Goal: Find specific page/section: Find specific page/section

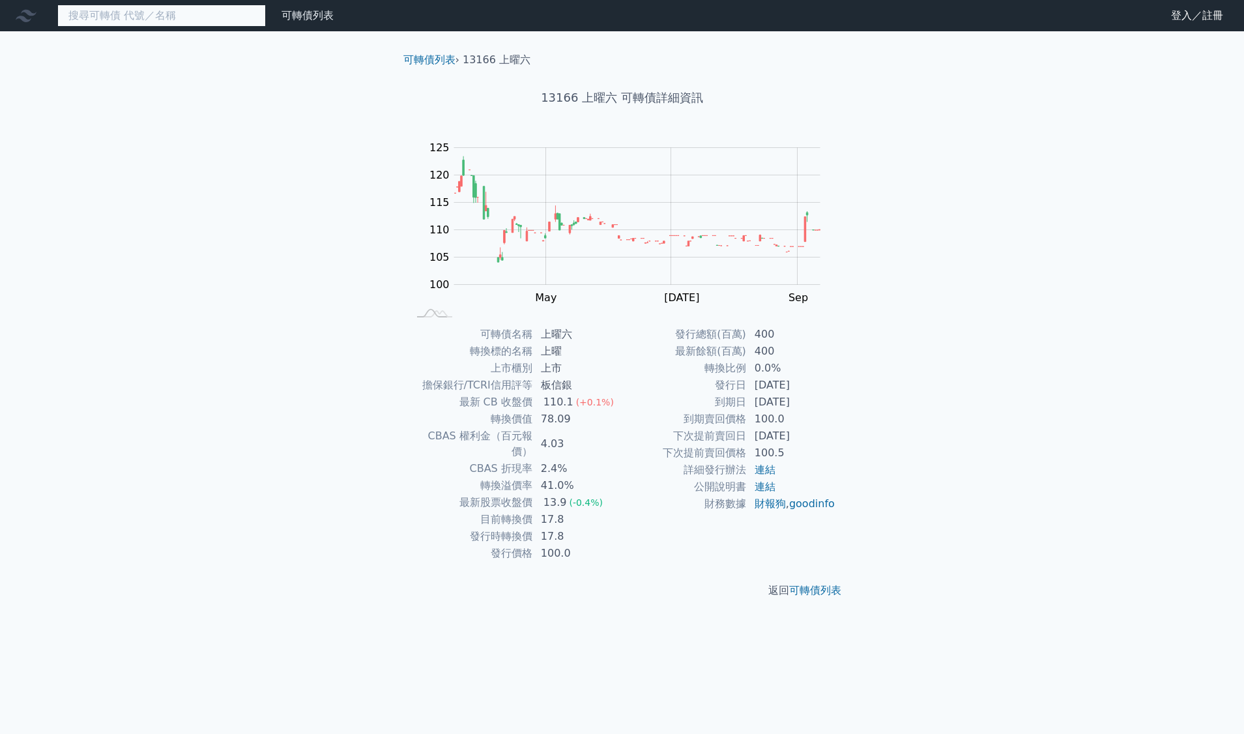
click at [140, 12] on input at bounding box center [161, 16] width 208 height 22
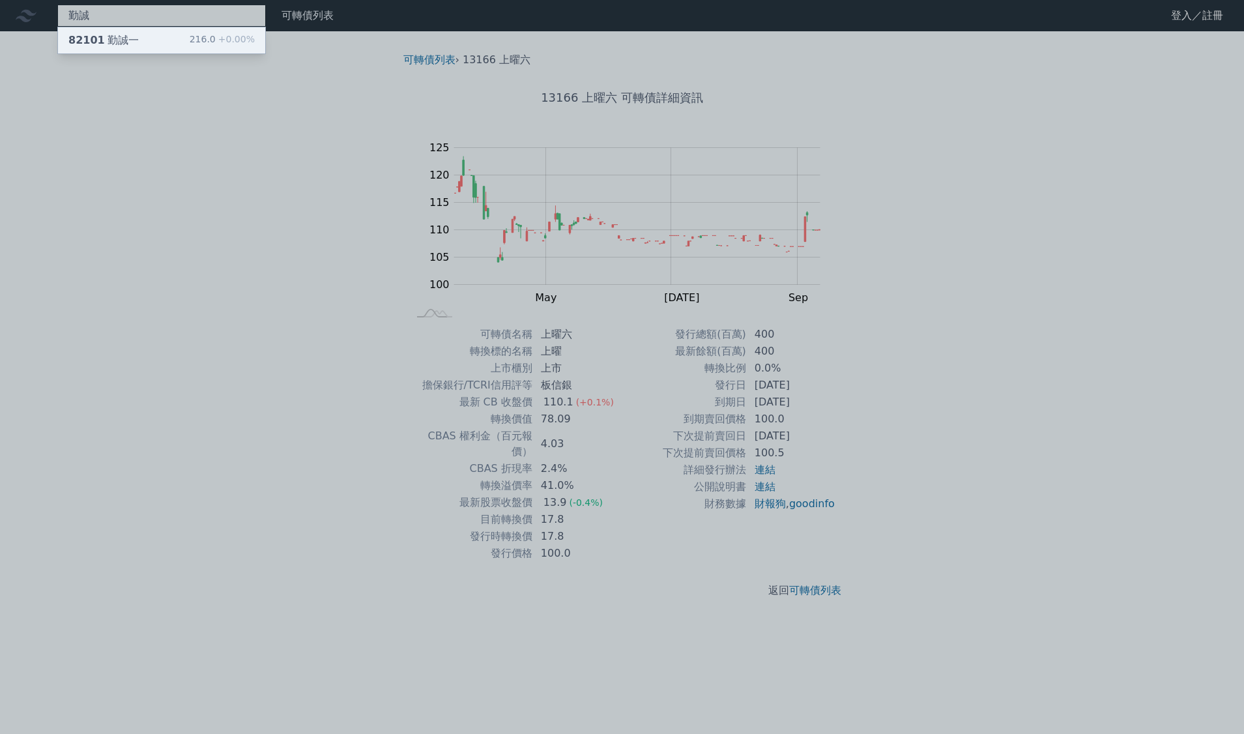
type input "勤誠"
click at [236, 34] on span "+0.00%" at bounding box center [235, 39] width 39 height 10
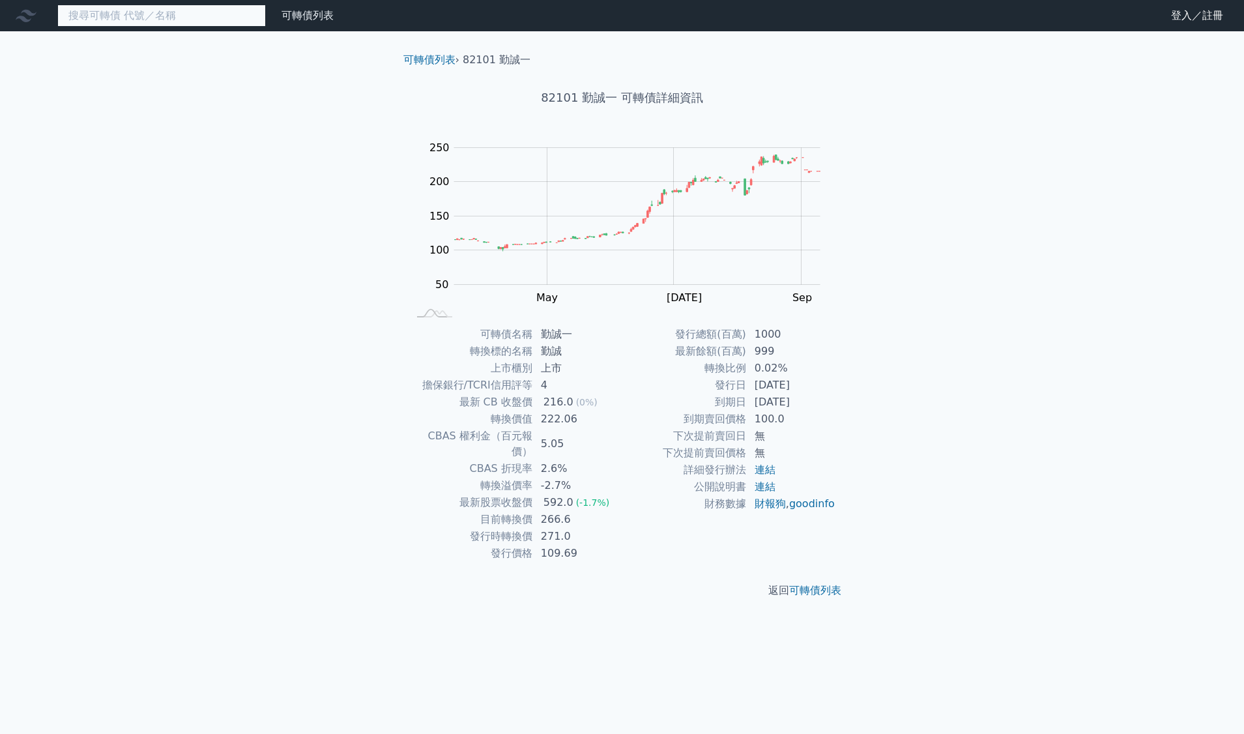
click at [147, 16] on input at bounding box center [161, 16] width 208 height 22
type input "ㄔ"
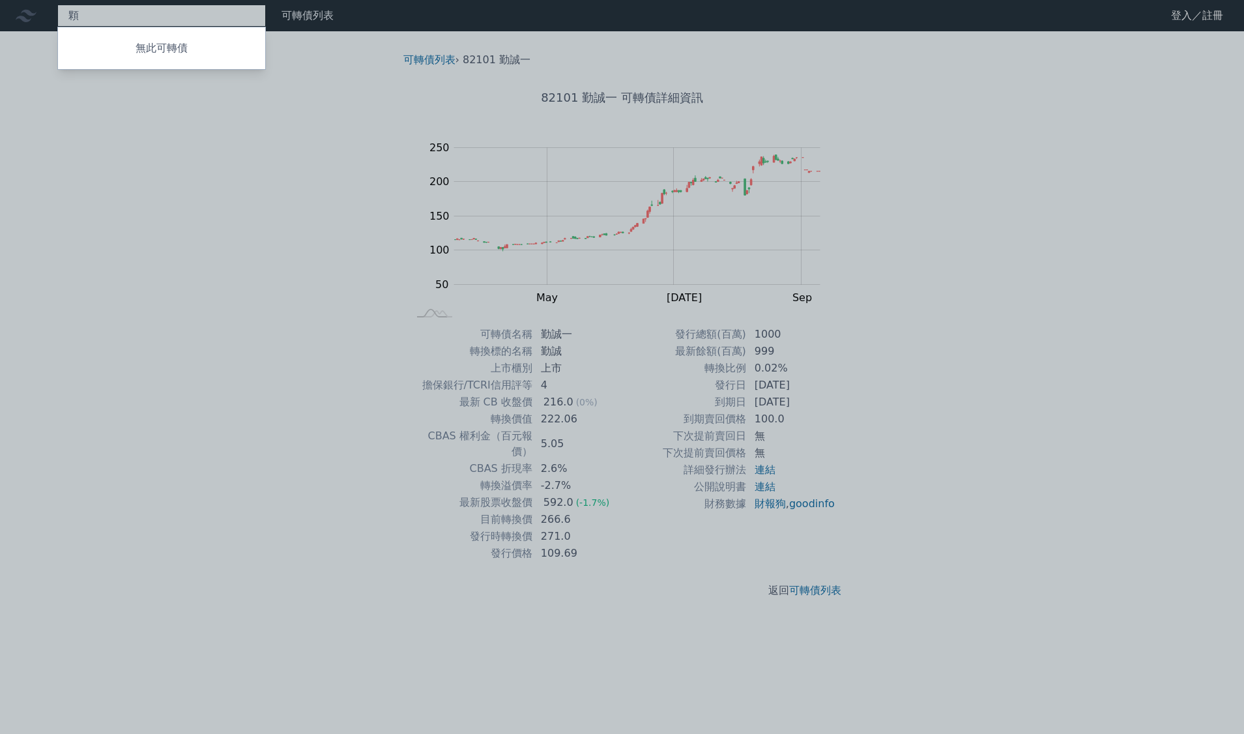
type input "科"
type input "1786"
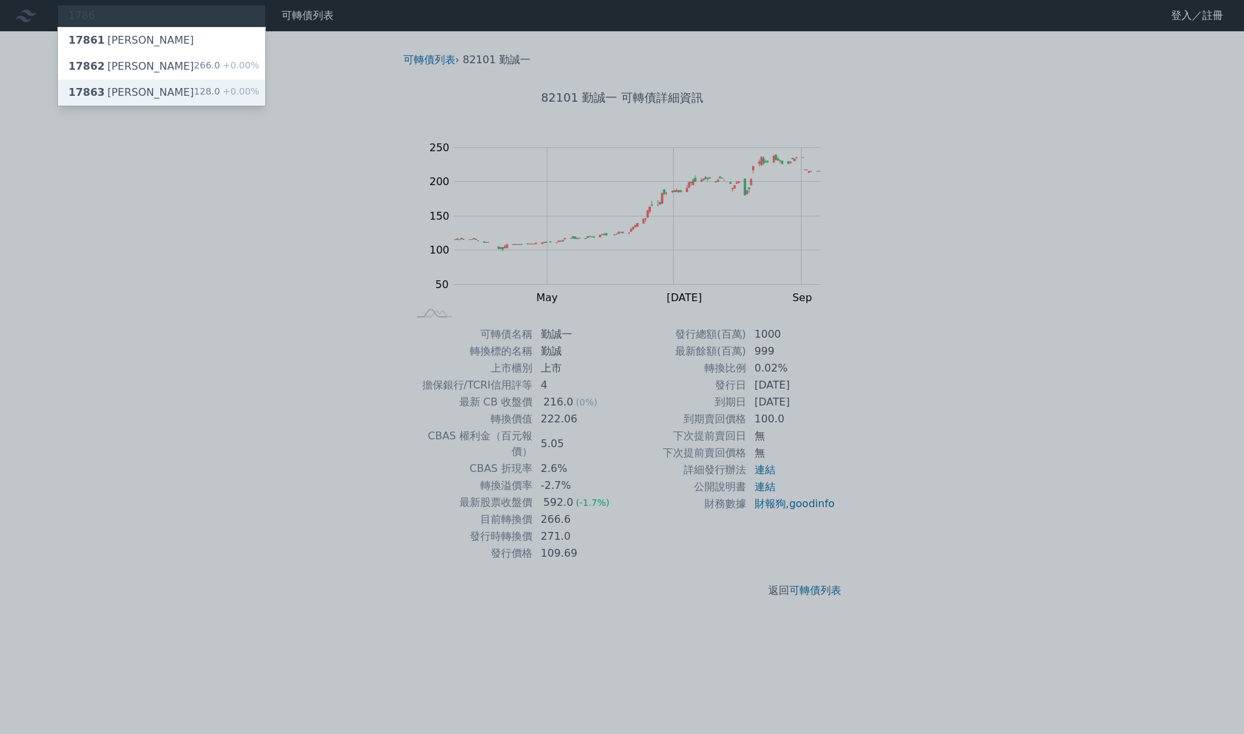
click at [157, 96] on div "17863 科妍三 128.0 +0.00%" at bounding box center [161, 92] width 207 height 26
